Goal: Task Accomplishment & Management: Use online tool/utility

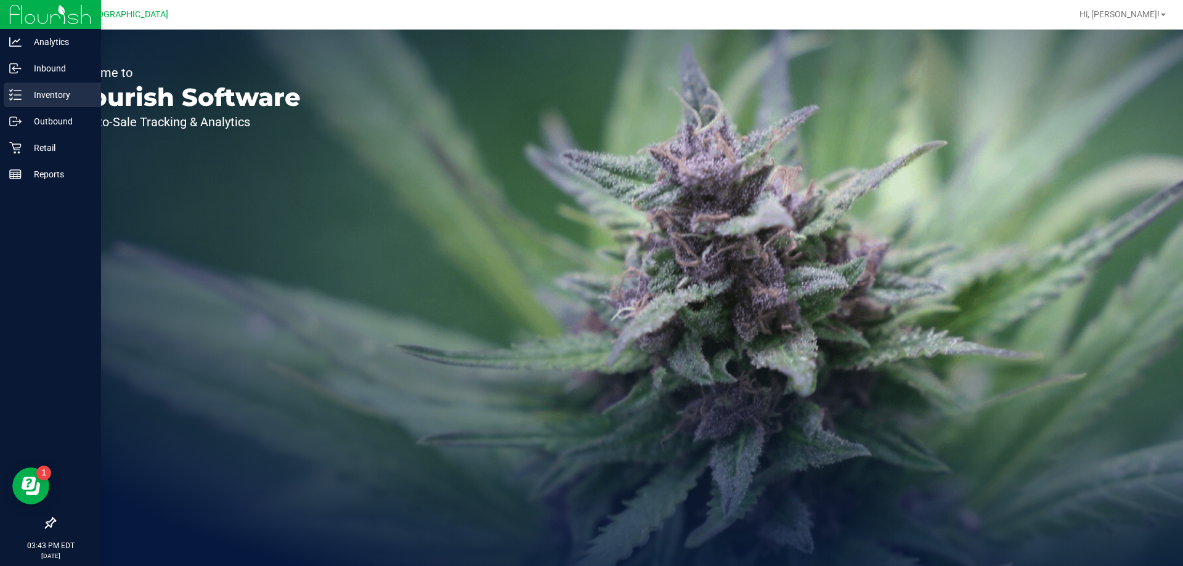
click at [58, 93] on p "Inventory" at bounding box center [59, 94] width 74 height 15
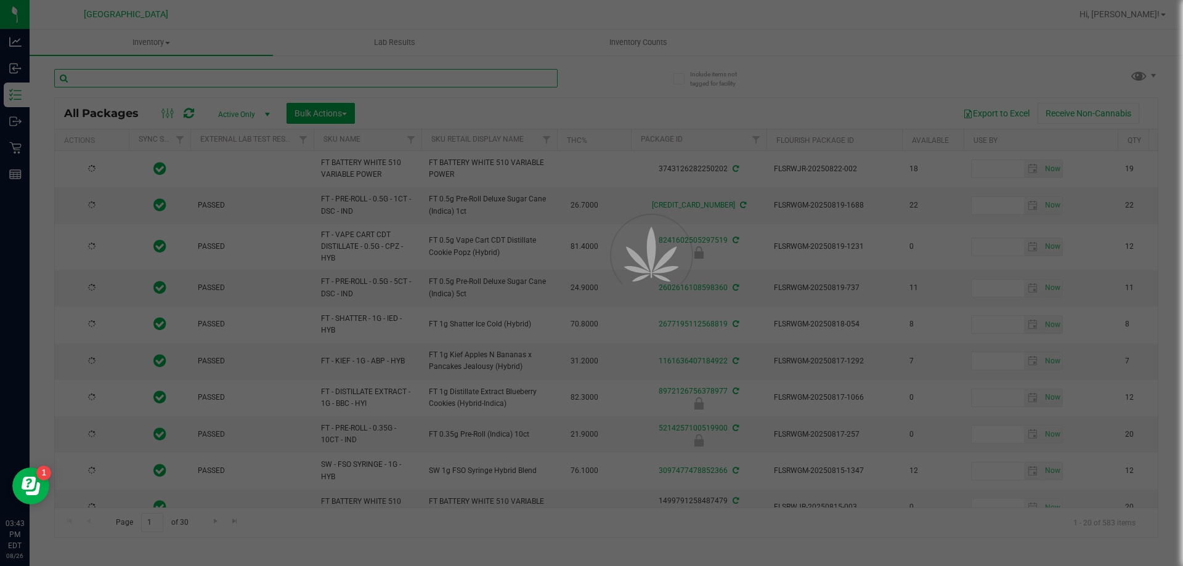
drag, startPoint x: 87, startPoint y: 93, endPoint x: 138, endPoint y: 75, distance: 54.1
click at [138, 75] on input "text" at bounding box center [305, 78] width 503 height 18
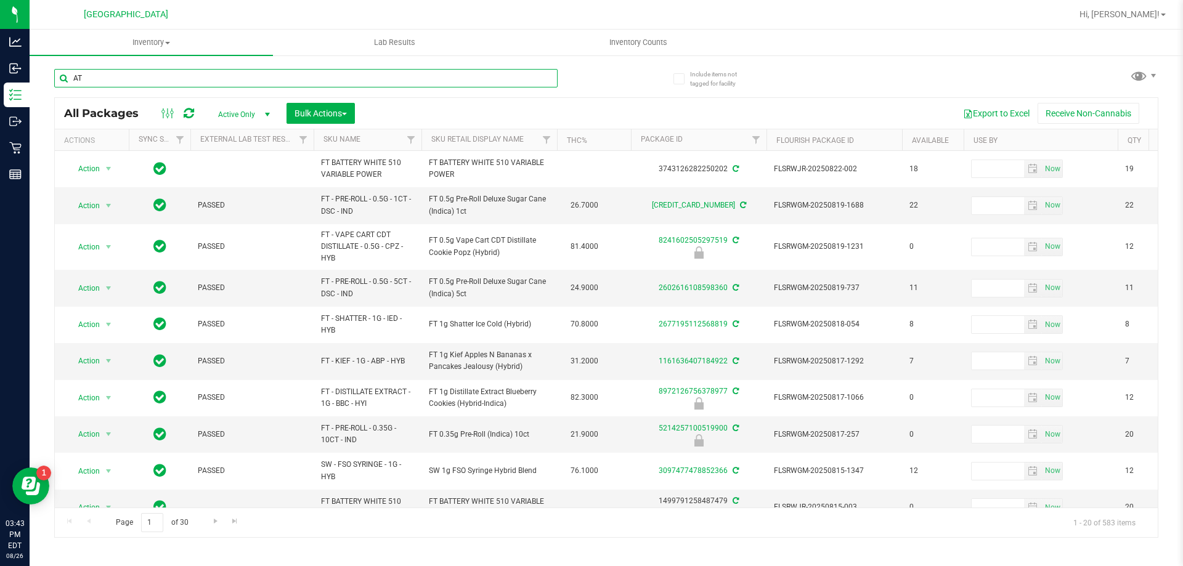
type input "ATM"
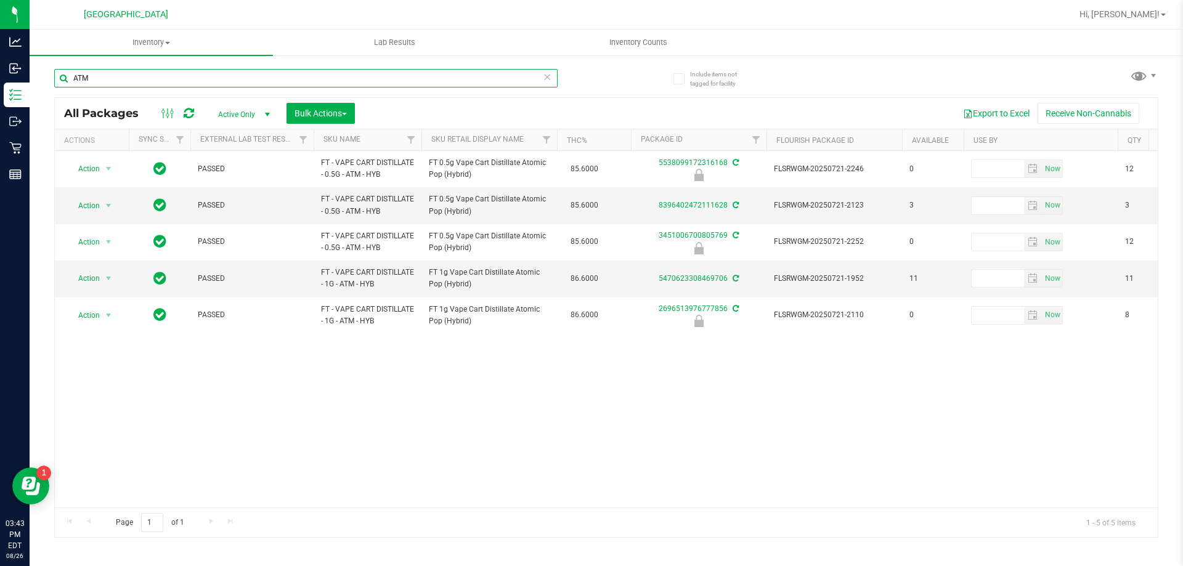
drag, startPoint x: 124, startPoint y: 77, endPoint x: 44, endPoint y: 98, distance: 83.4
click at [45, 98] on div "Include items not tagged for facility ATM All Packages Active Only Active Only …" at bounding box center [606, 242] width 1153 height 376
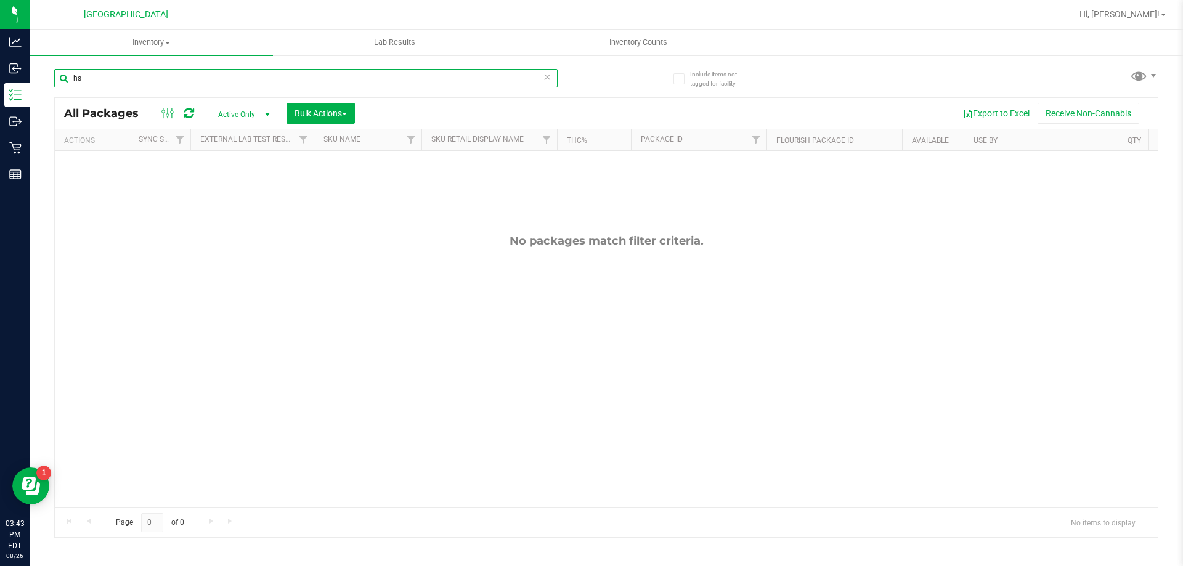
type input "h"
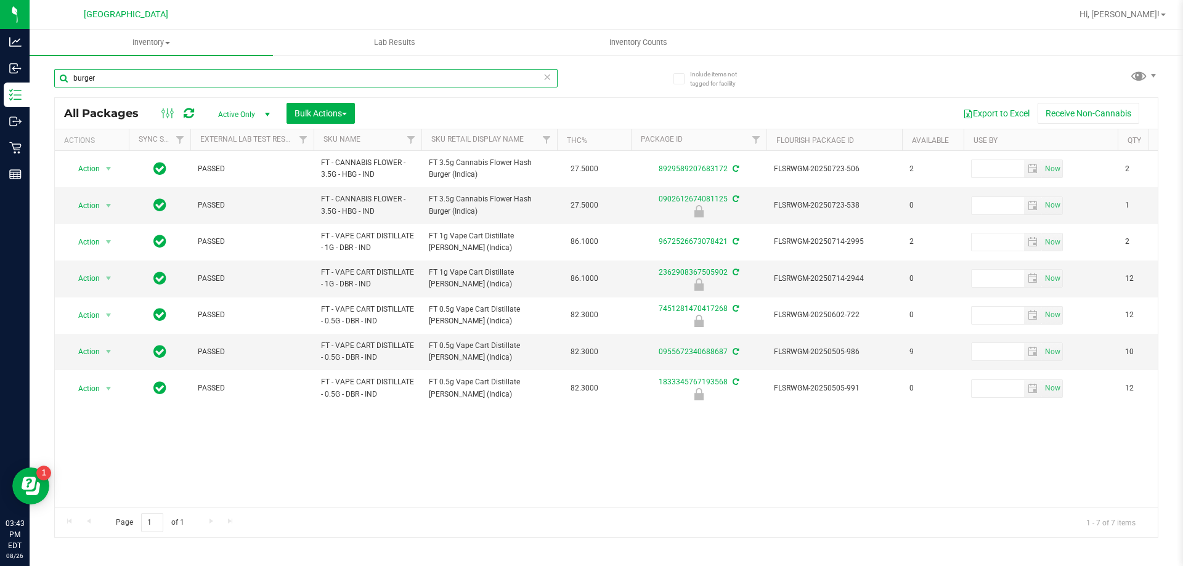
type input "burger"
